Goal: Transaction & Acquisition: Book appointment/travel/reservation

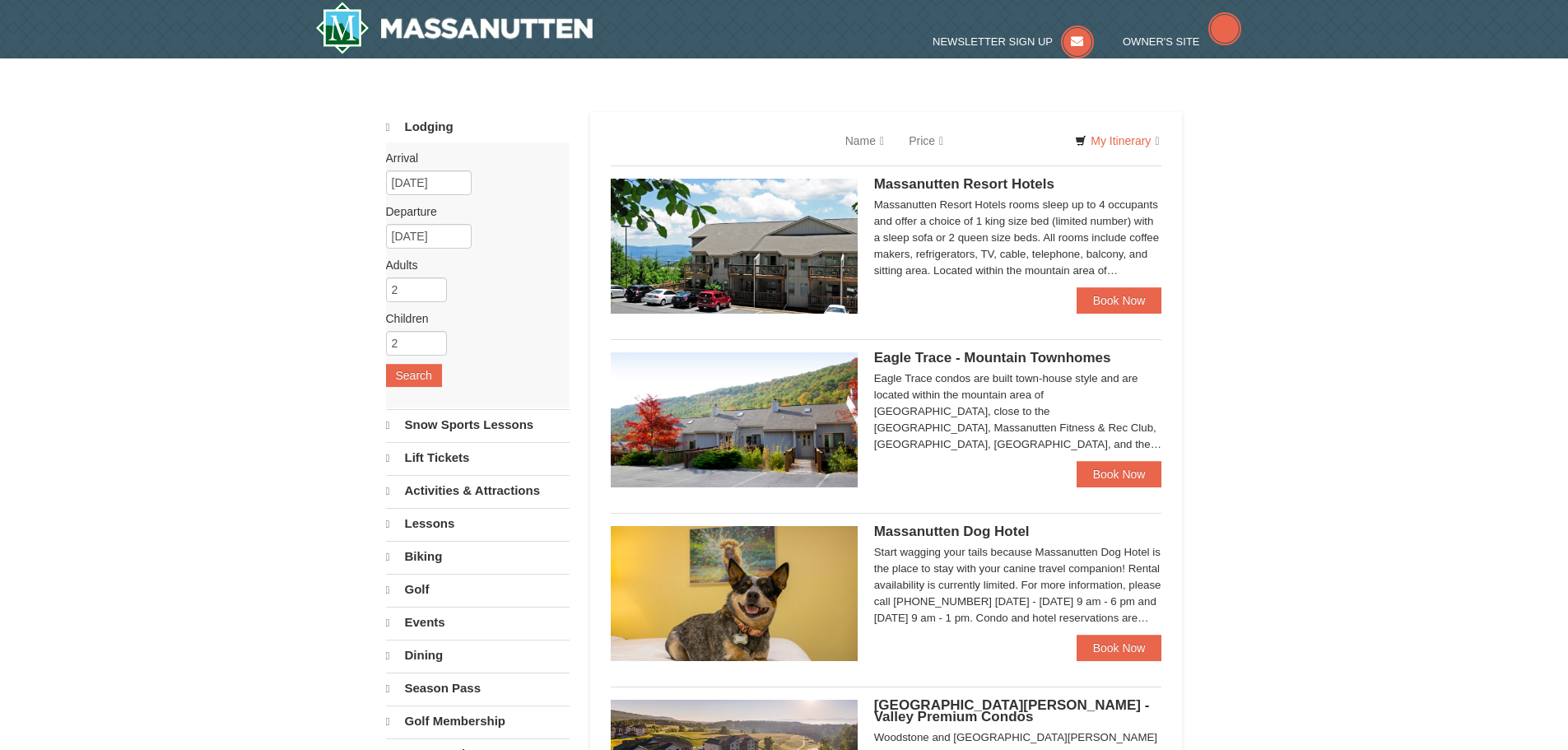
select select "9"
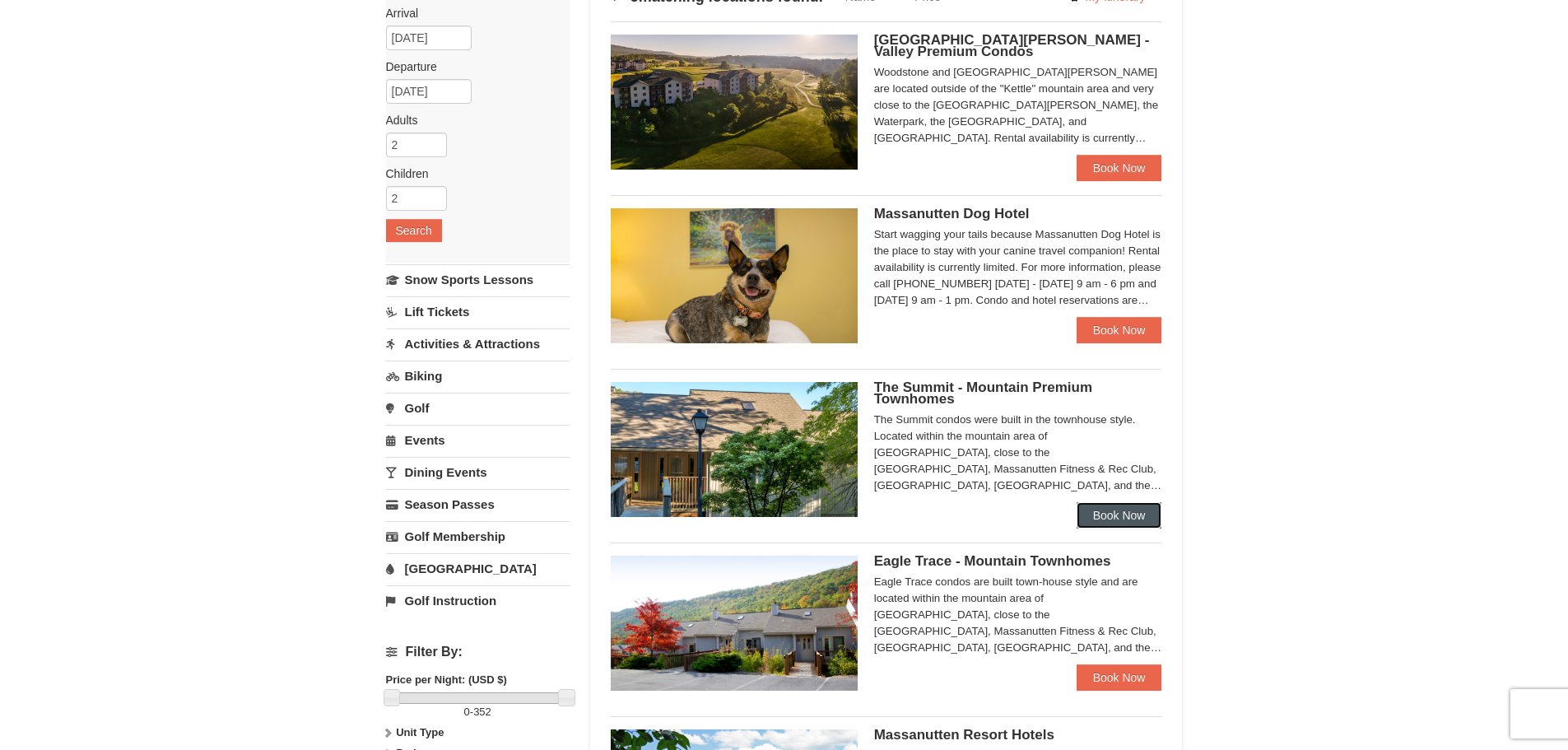
scroll to position [494, 0]
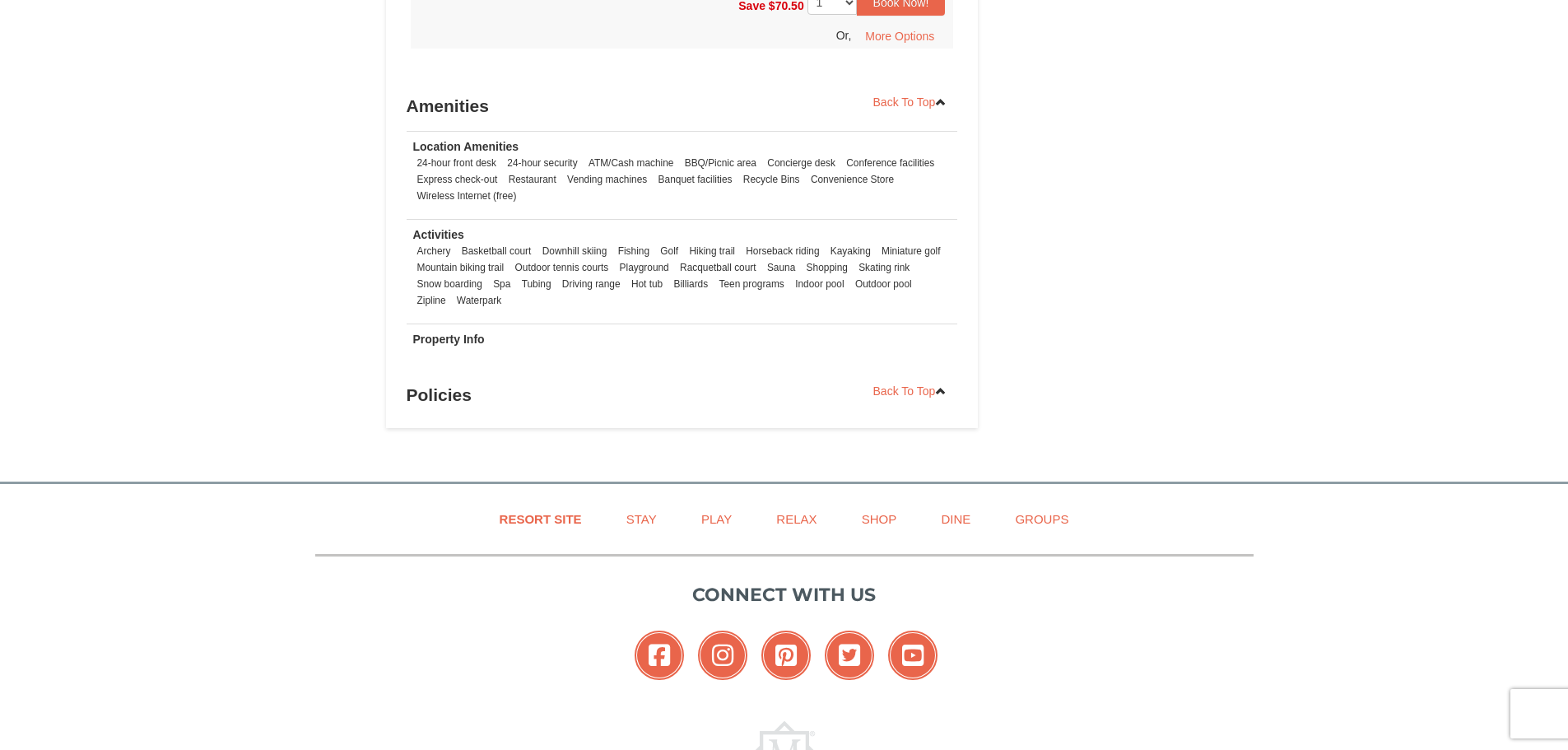
scroll to position [2140, 0]
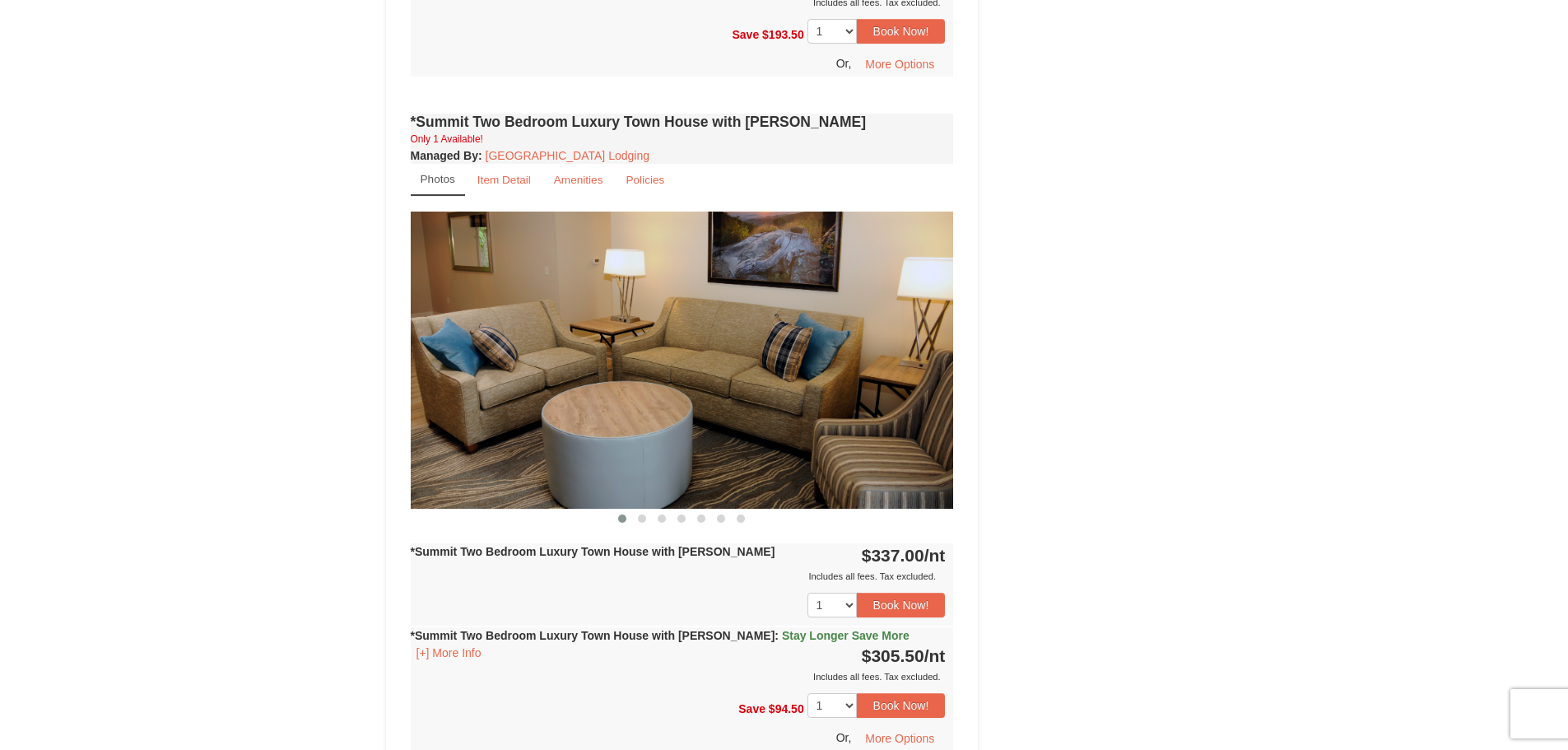
scroll to position [1317, 0]
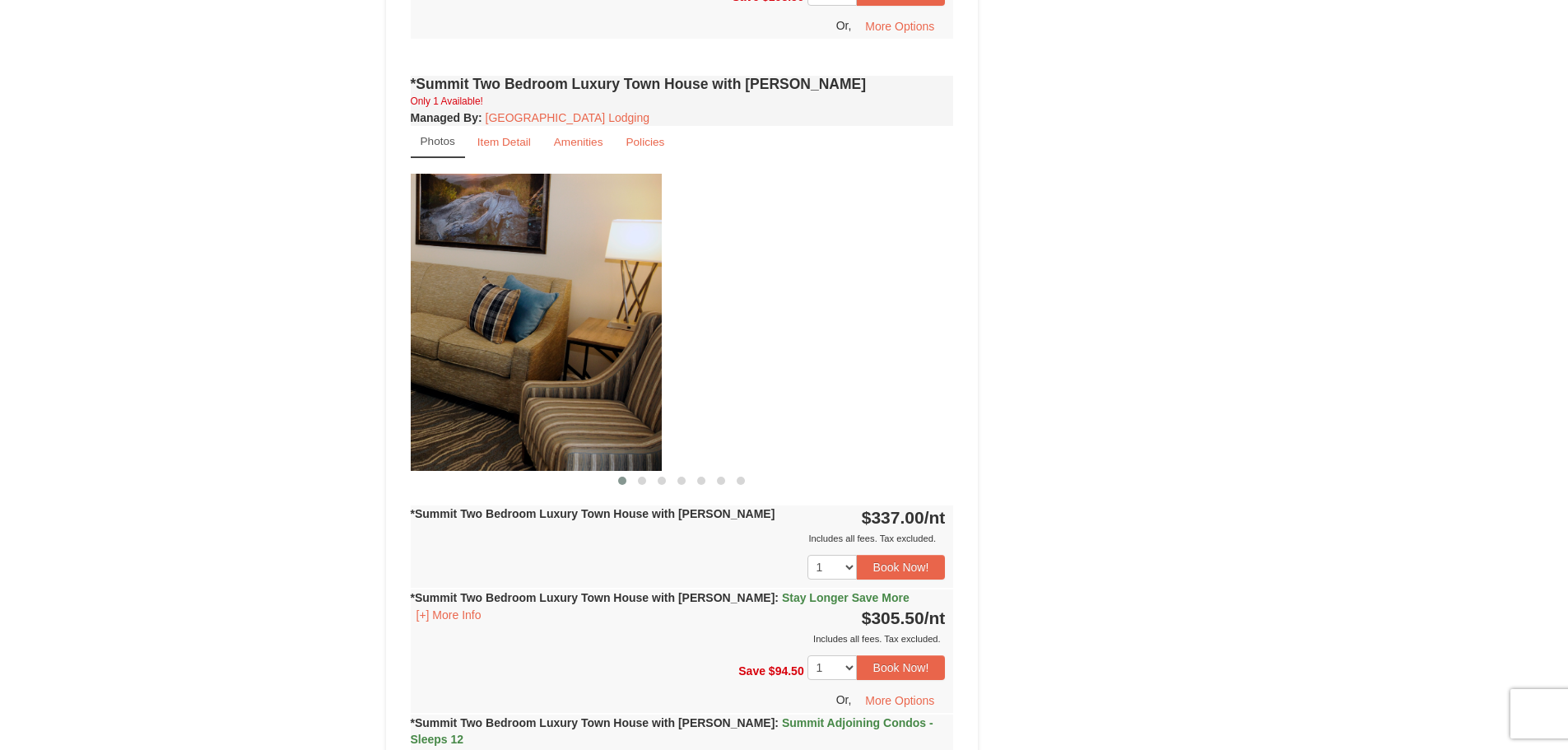
drag, startPoint x: 908, startPoint y: 328, endPoint x: 391, endPoint y: 369, distance: 518.6
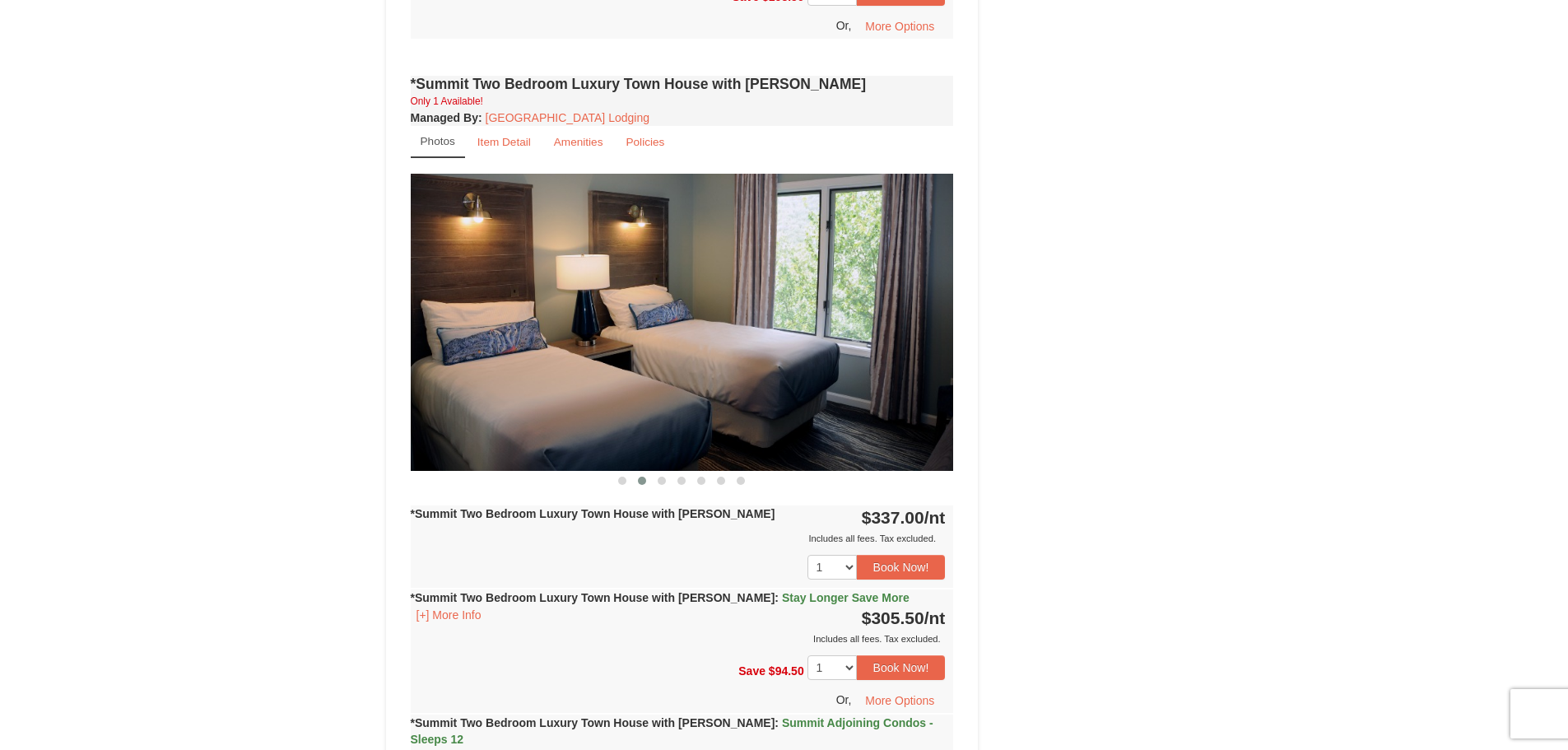
drag, startPoint x: 482, startPoint y: 388, endPoint x: 406, endPoint y: 387, distance: 76.0
click at [422, 388] on img at bounding box center [682, 322] width 544 height 297
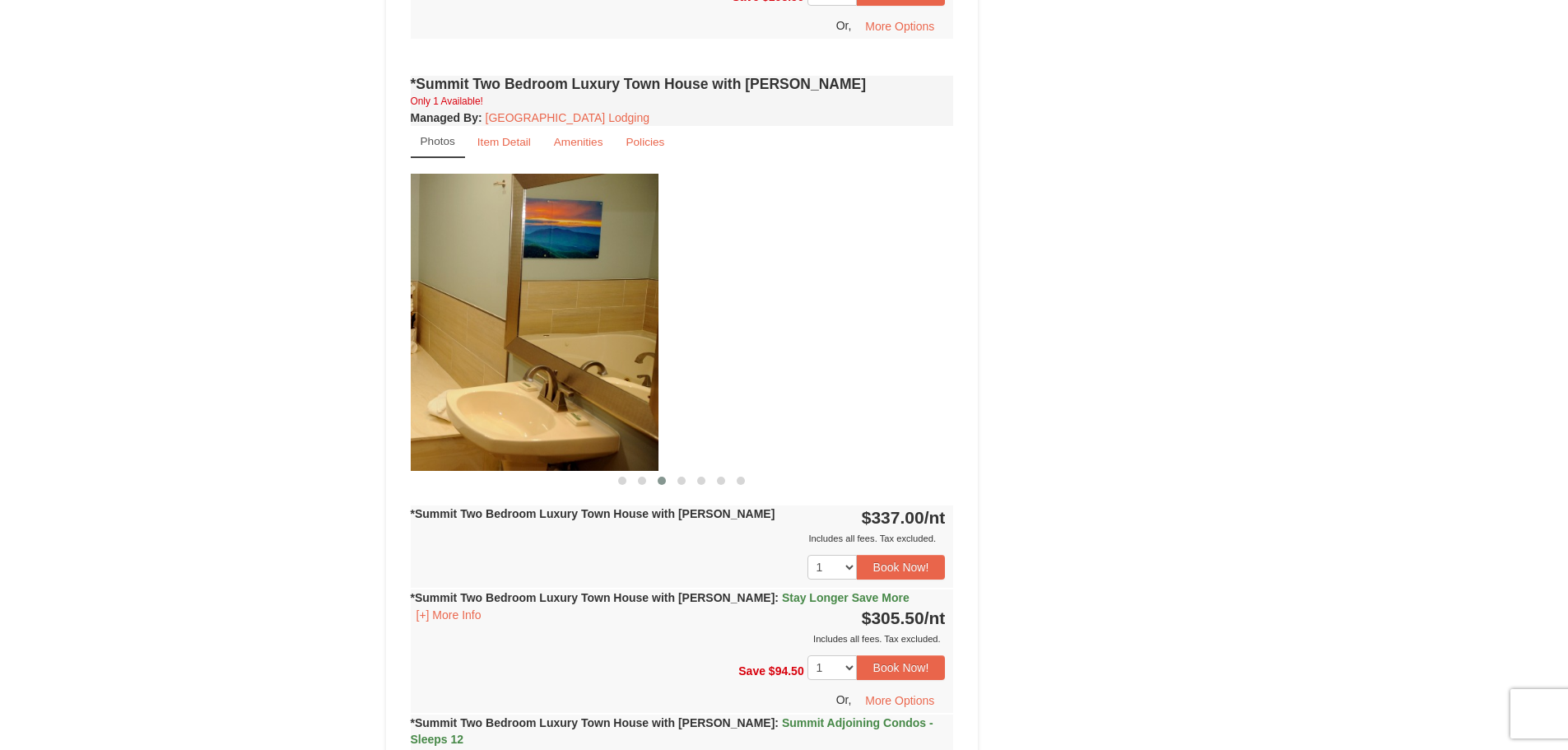
drag, startPoint x: 587, startPoint y: 366, endPoint x: 373, endPoint y: 370, distance: 214.0
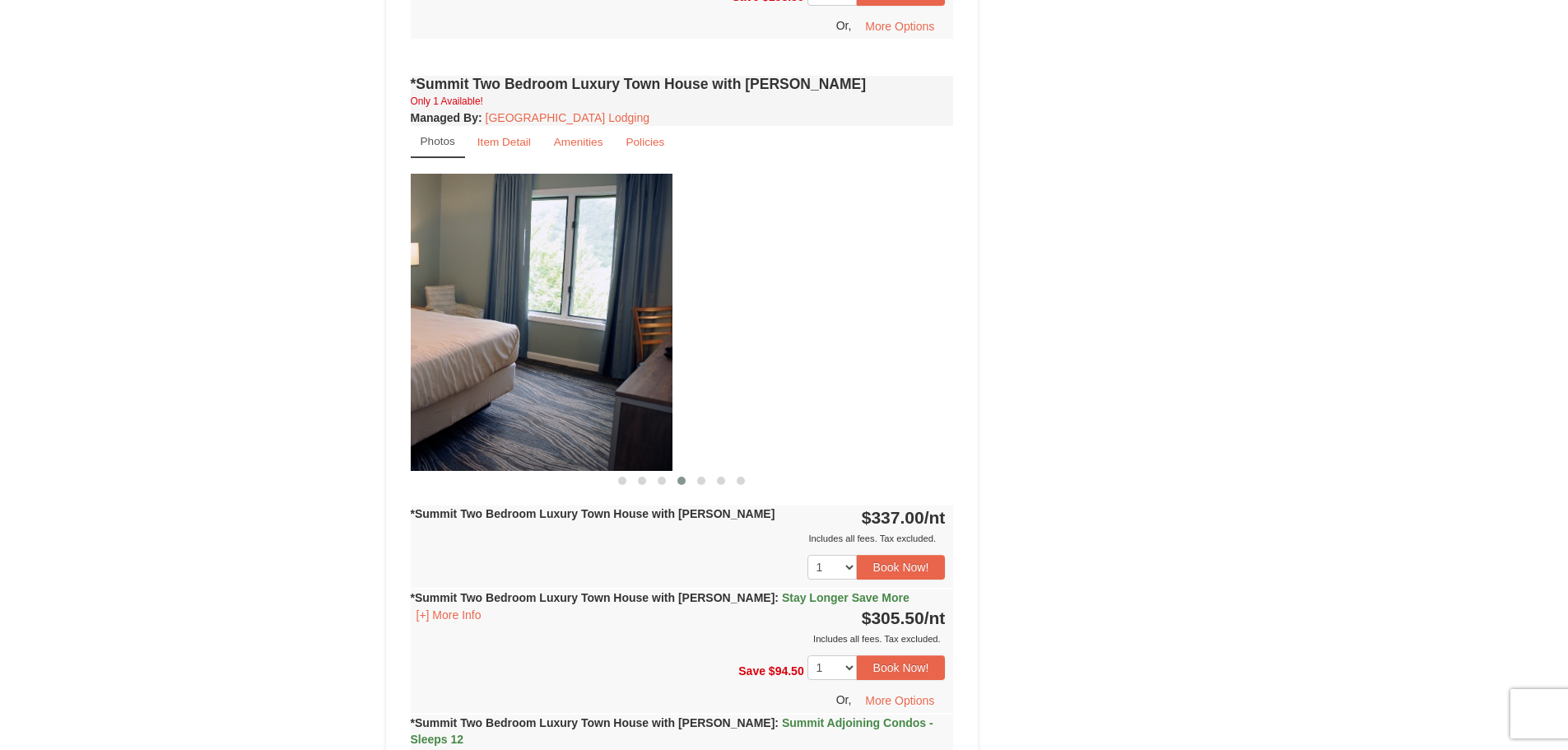
drag, startPoint x: 487, startPoint y: 364, endPoint x: 223, endPoint y: 369, distance: 264.0
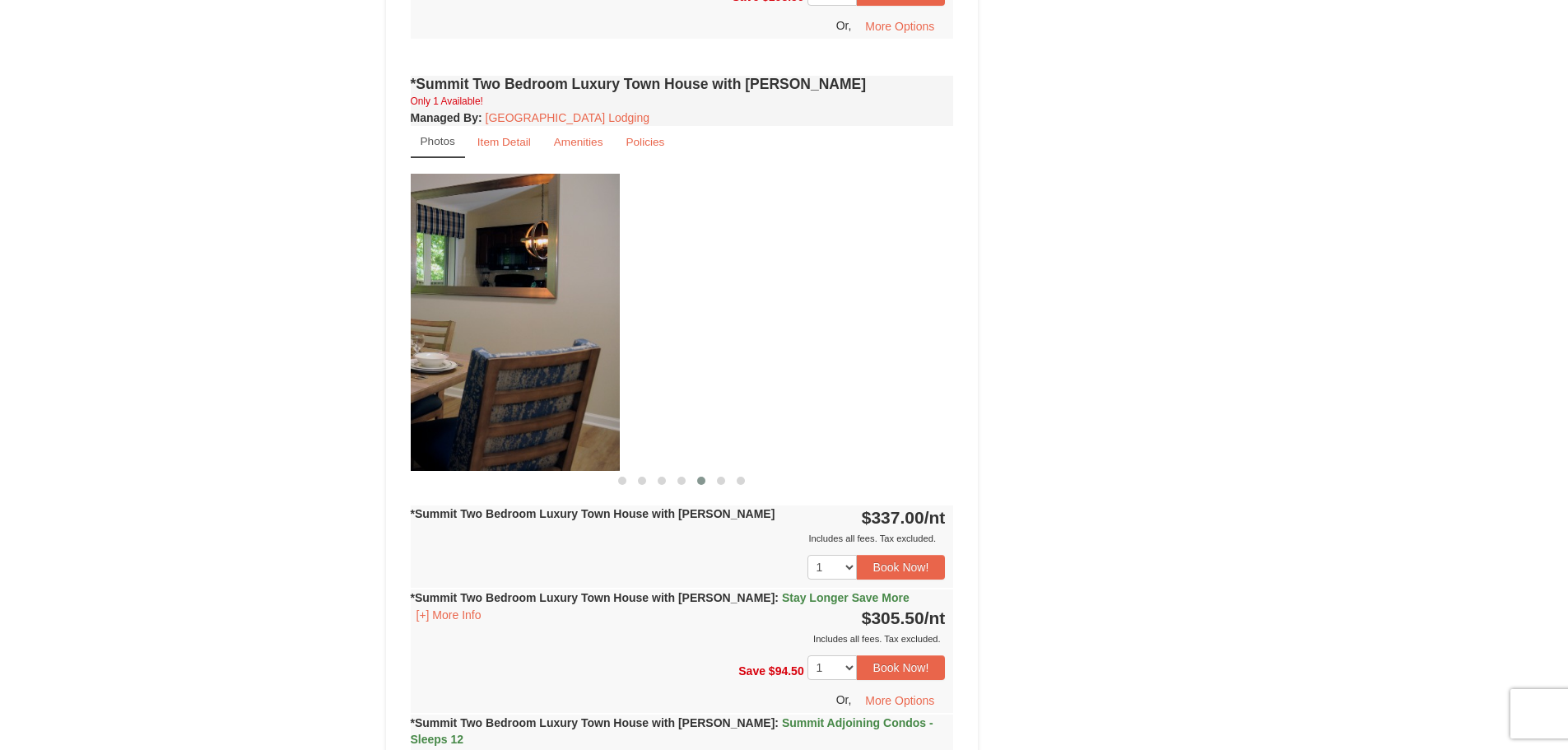
drag, startPoint x: 608, startPoint y: 358, endPoint x: 245, endPoint y: 360, distance: 363.0
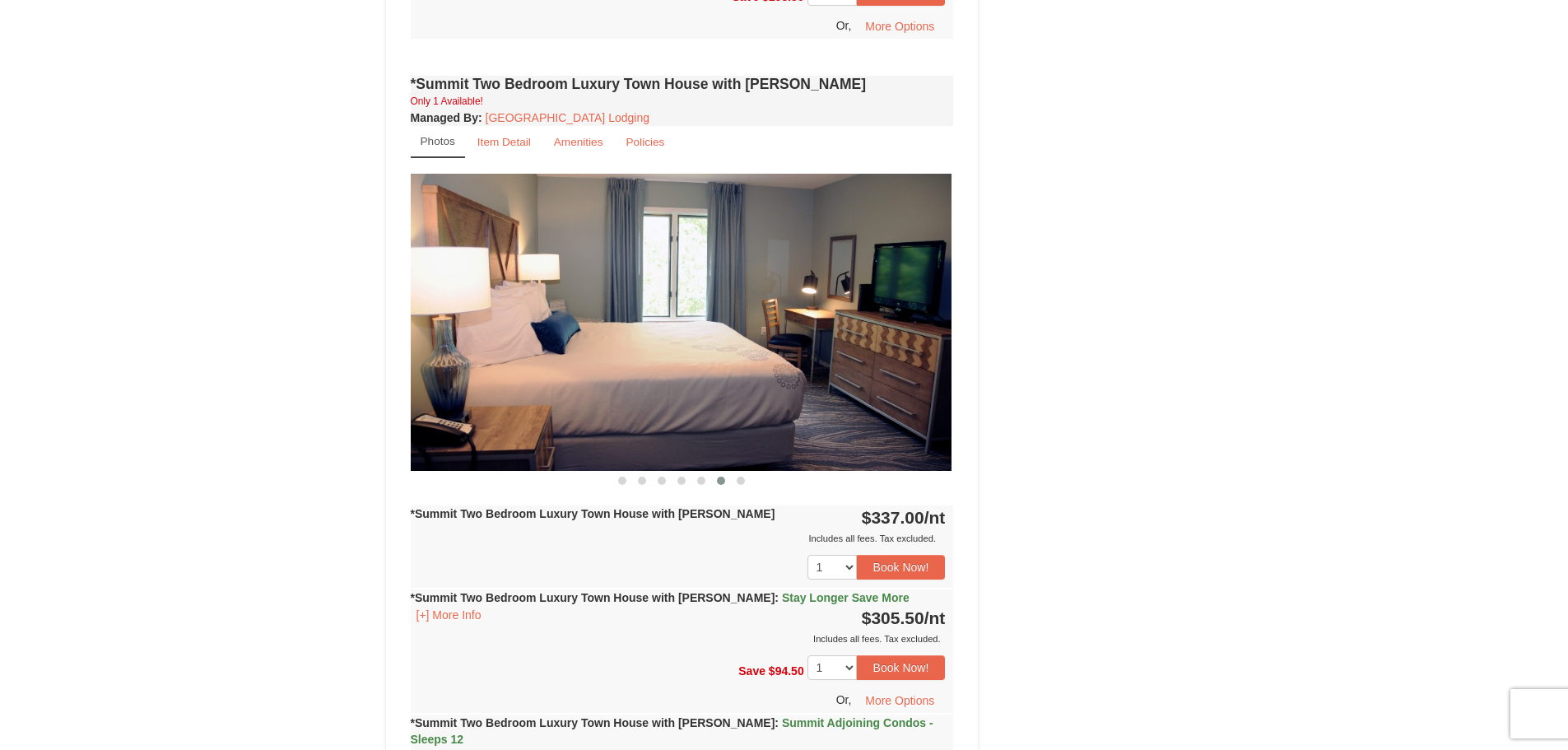
drag, startPoint x: 817, startPoint y: 335, endPoint x: 447, endPoint y: 357, distance: 370.7
click at [447, 357] on img at bounding box center [679, 322] width 544 height 297
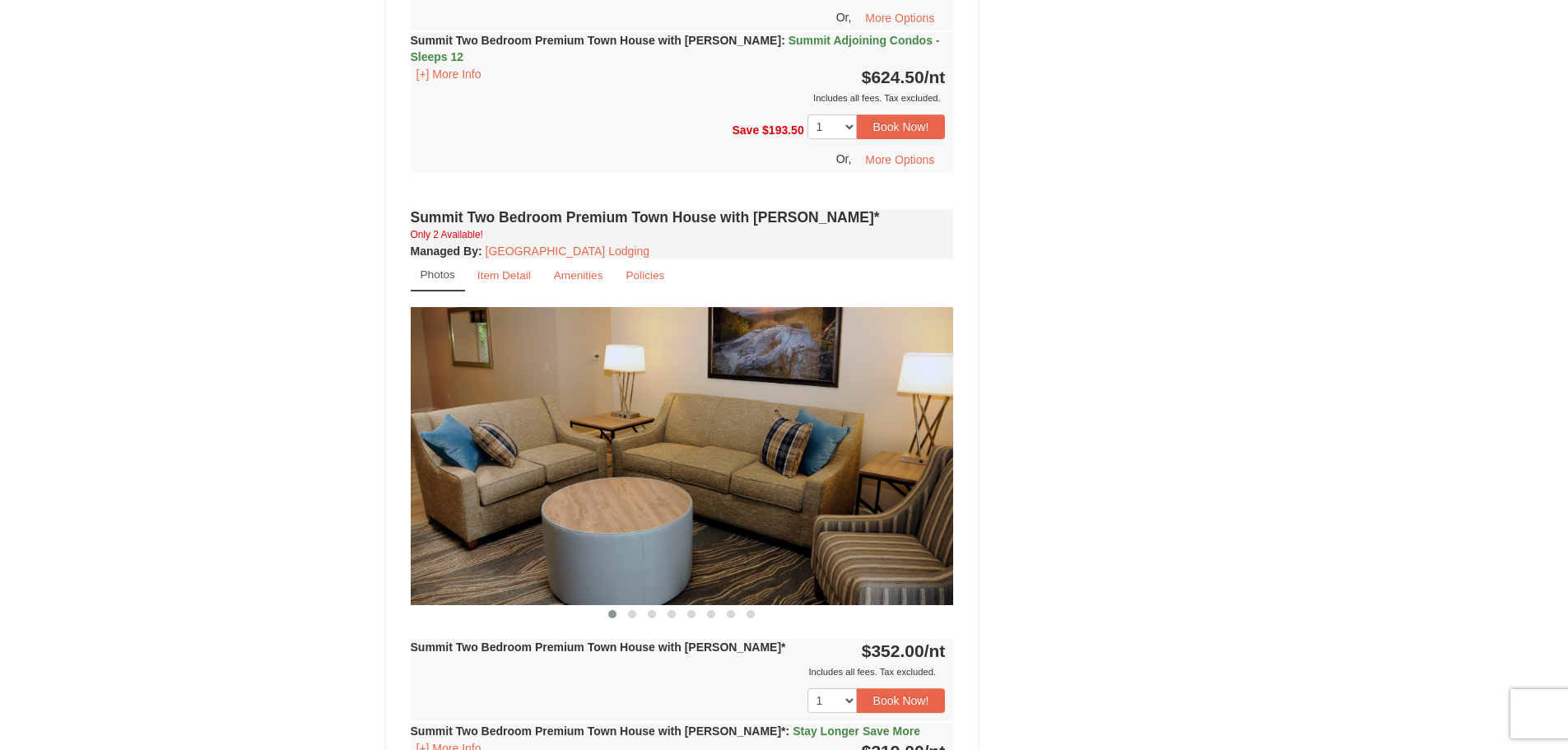
scroll to position [3045, 0]
